Goal: Information Seeking & Learning: Learn about a topic

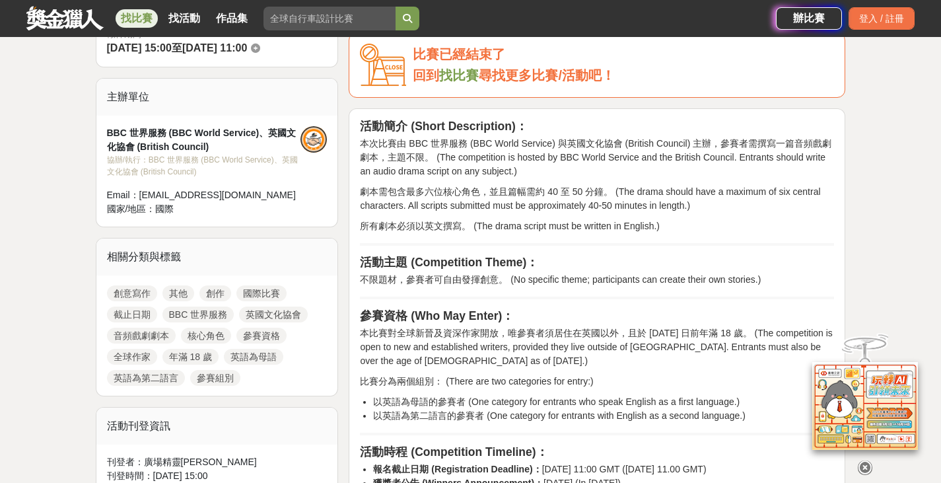
scroll to position [409, 0]
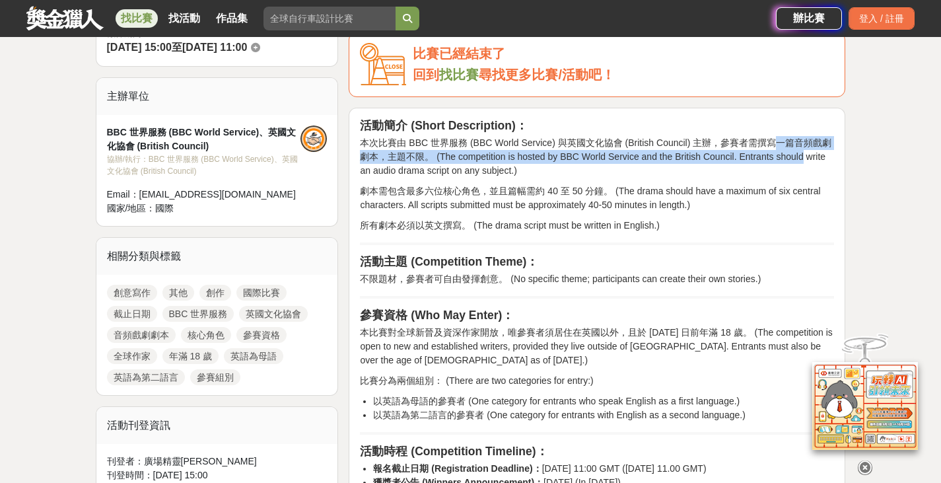
drag, startPoint x: 775, startPoint y: 141, endPoint x: 825, endPoint y: 160, distance: 53.7
click at [825, 160] on p "本次比賽由 BBC 世界服務 (BBC World Service) 與英國文化協會 (British Council) 主辦，參賽者需撰寫一篇音頻戲劇劇本，…" at bounding box center [597, 157] width 474 height 42
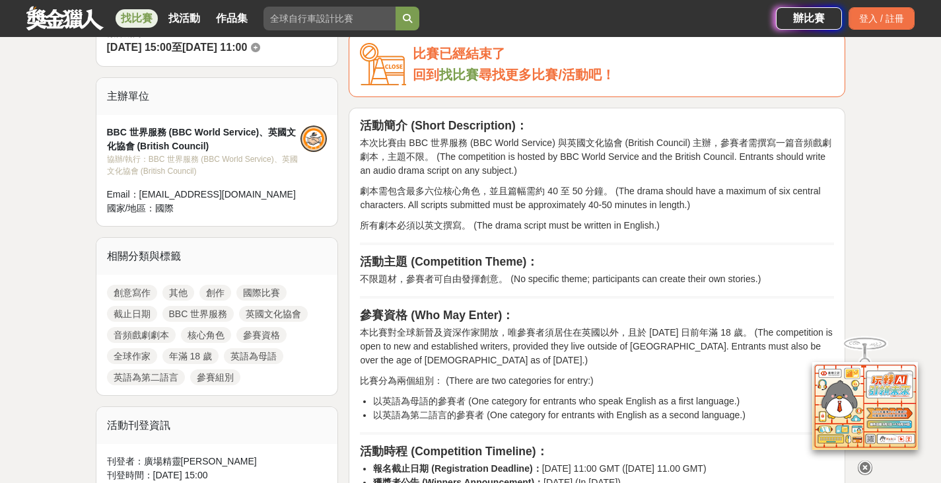
click at [698, 194] on p "劇本需包含最多六位核心角色，並且篇幅需約 40 至 50 分鐘。 (The drama should have a maximum of six centra…" at bounding box center [597, 198] width 474 height 28
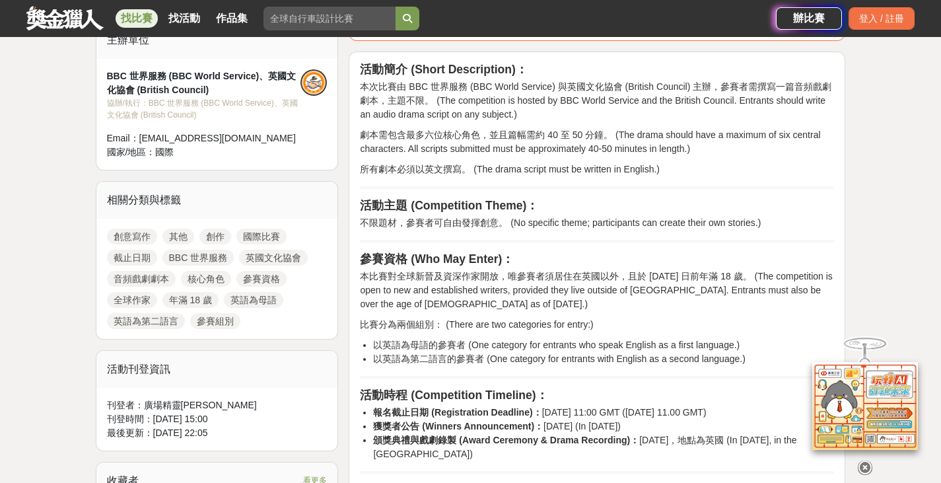
scroll to position [466, 0]
drag, startPoint x: 407, startPoint y: 134, endPoint x: 620, endPoint y: 125, distance: 213.4
click at [620, 125] on div "活動簡介 (Short Description)： 本次比賽由 BBC 世界服務 (BBC World Service) 與英國文化協會 (British C…" at bounding box center [597, 484] width 474 height 845
click at [515, 168] on p "所有劇本必須以英文撰寫。 (The drama script must be written in English.)" at bounding box center [597, 169] width 474 height 14
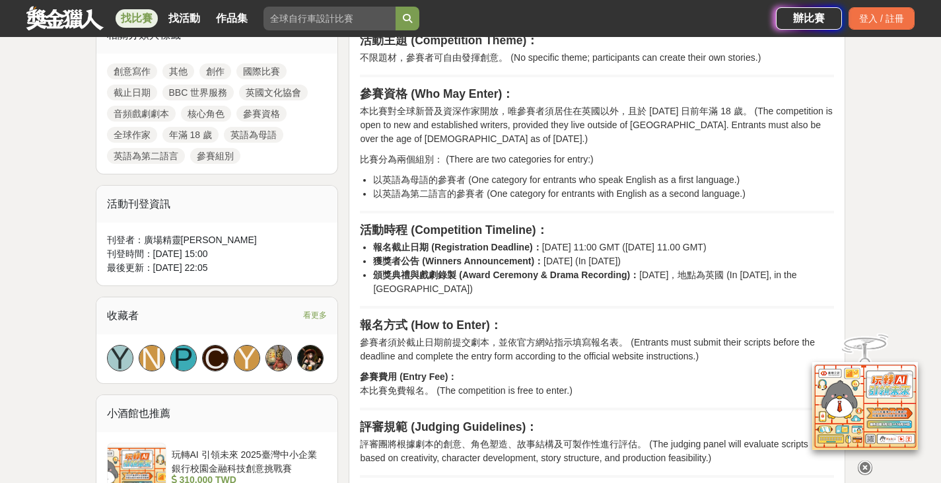
scroll to position [631, 0]
drag, startPoint x: 399, startPoint y: 110, endPoint x: 510, endPoint y: 115, distance: 111.0
click at [510, 115] on p "本比賽對全球新晉及資深作家開放，唯參賽者須居住在英國以外，且於 [DATE] 日前年滿 18 歲。 (The competition is open to n…" at bounding box center [597, 125] width 474 height 42
click at [606, 123] on p "本比賽對全球新晉及資深作家開放，唯參賽者須居住在英國以外，且於 [DATE] 日前年滿 18 歲。 (The competition is open to n…" at bounding box center [597, 125] width 474 height 42
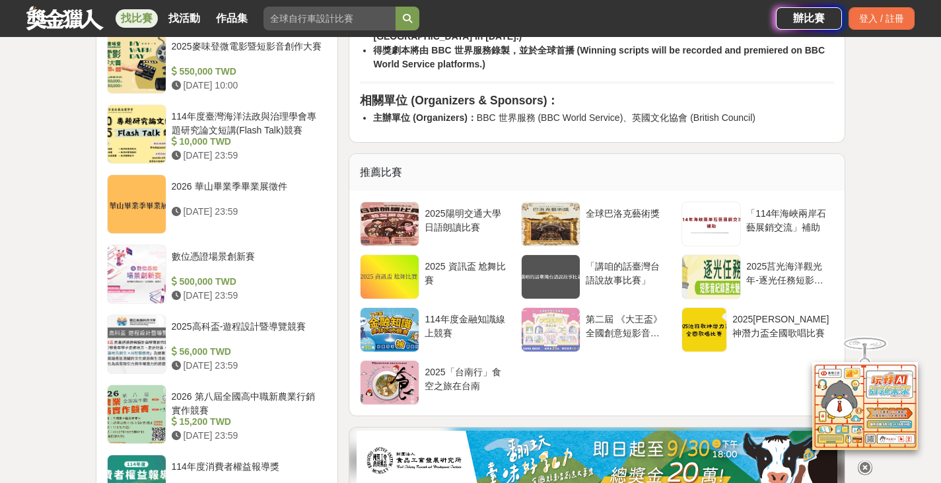
scroll to position [1249, 0]
